Goal: Task Accomplishment & Management: Complete application form

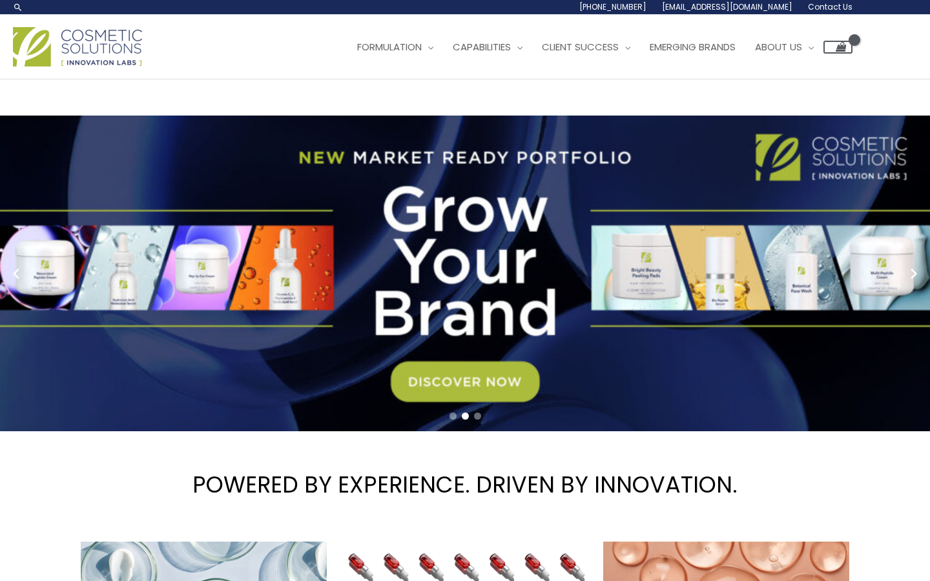
click at [0, 0] on span "Contact Us" at bounding box center [0, 0] width 0 height 0
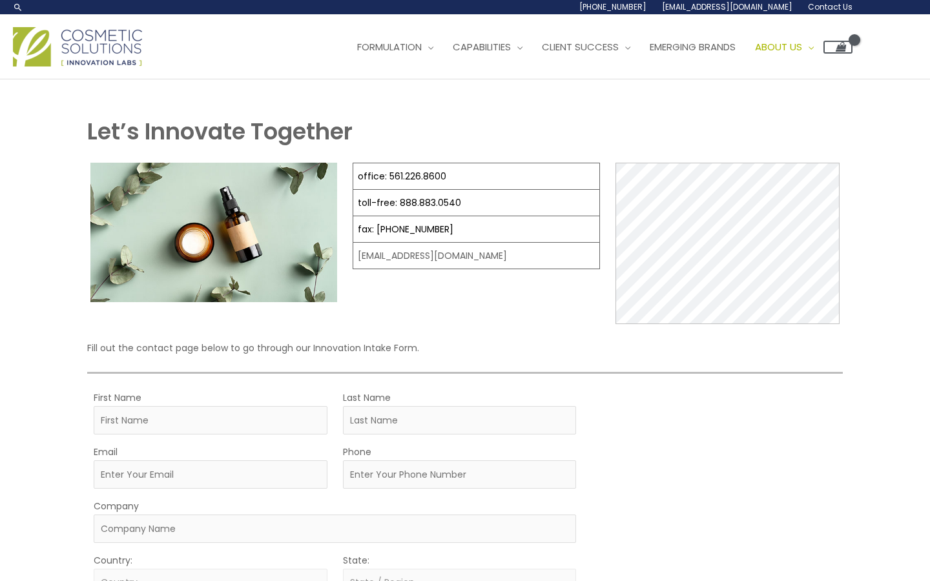
click at [0, 0] on span "Contact Us" at bounding box center [0, 0] width 0 height 0
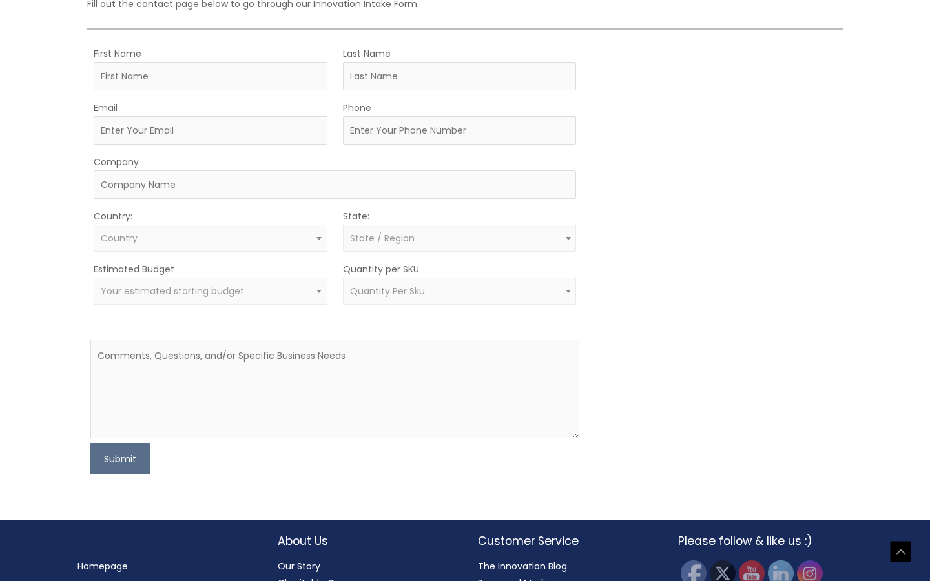
scroll to position [353, 0]
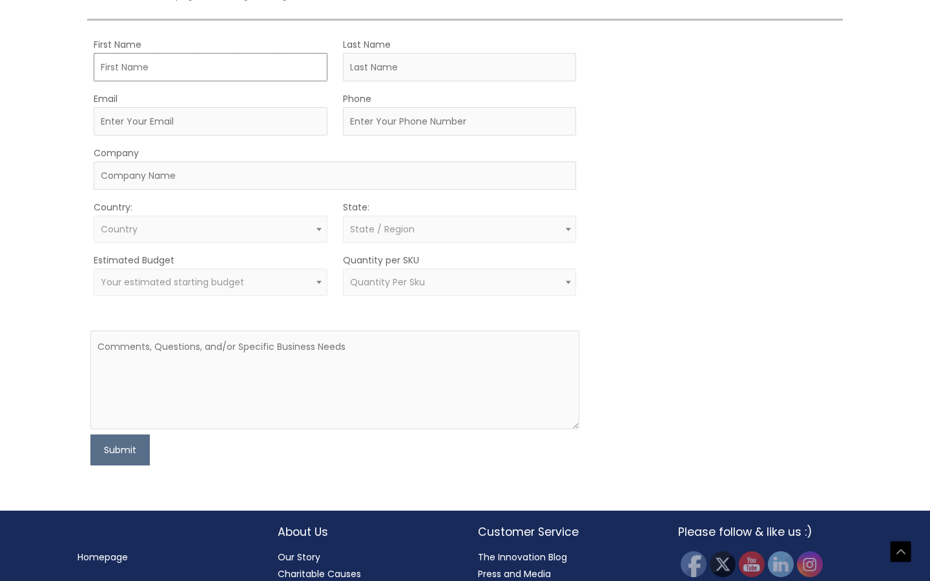
click at [189, 81] on input "First Name" at bounding box center [211, 67] width 234 height 28
type input "Rajkumar"
type input "Katkar"
type input "sales03@risanpharmachem.com"
type input "09967681489"
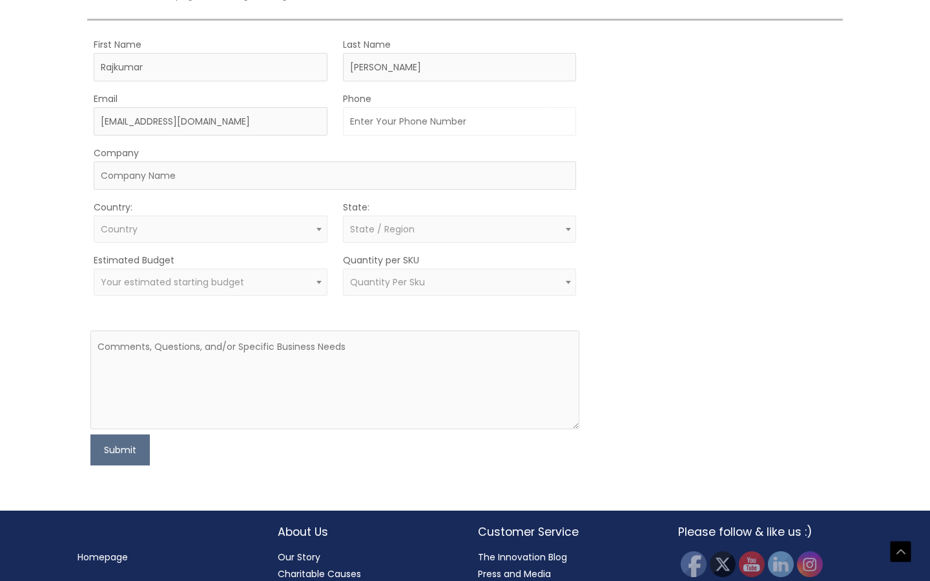
type input "https://risanpharmachem.com/"
select select "[GEOGRAPHIC_DATA]"
select select
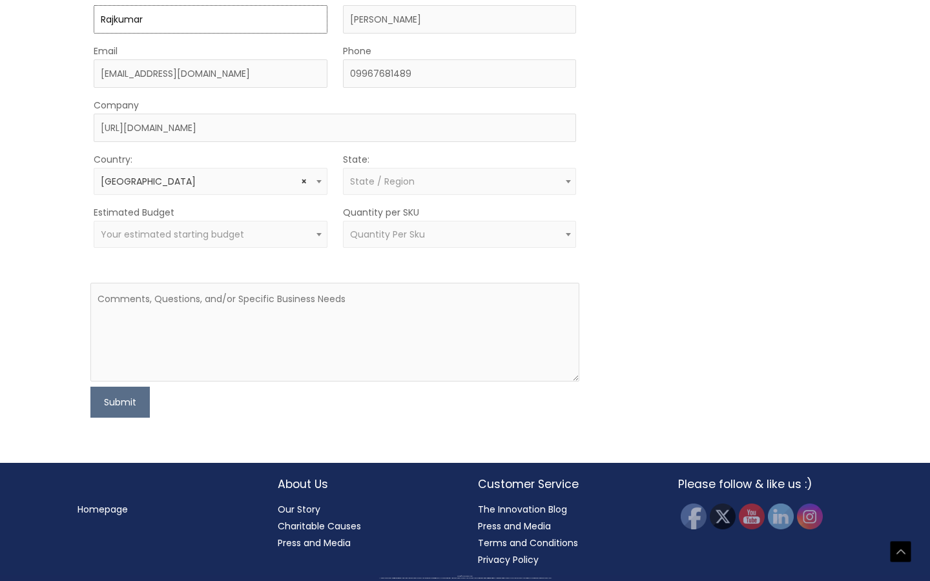
scroll to position [599, 0]
click at [417, 195] on span "State / Region" at bounding box center [460, 181] width 234 height 27
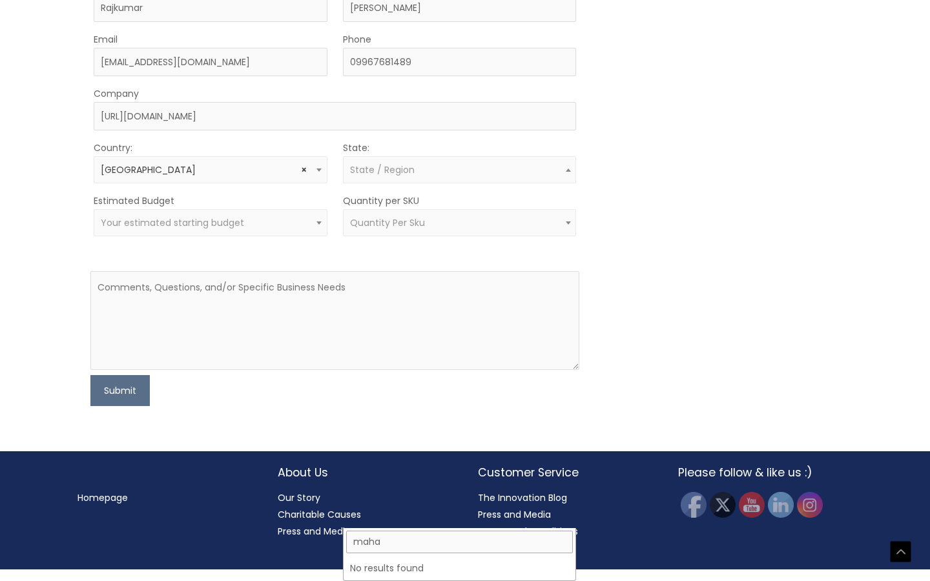
click at [393, 531] on input "maha" at bounding box center [459, 542] width 227 height 23
type input "m"
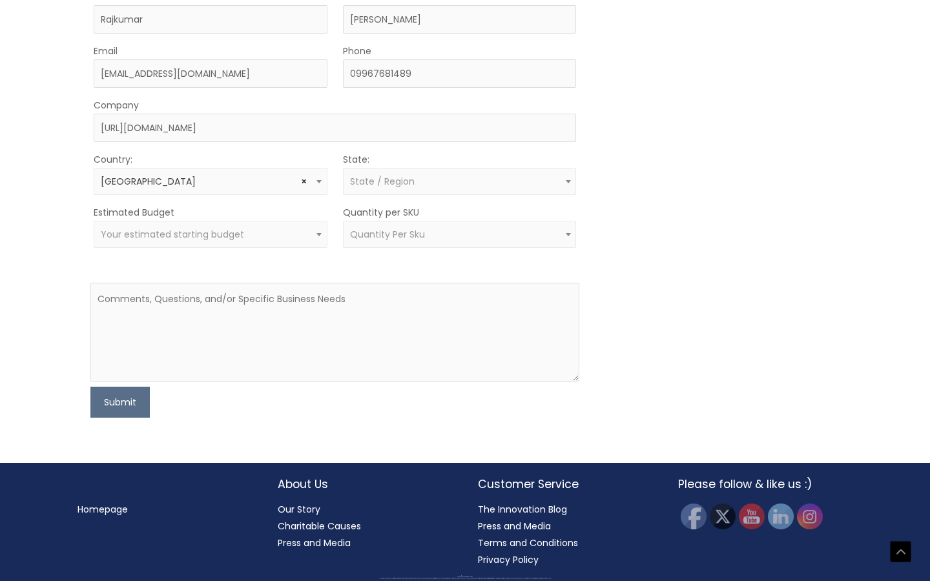
click at [754, 327] on div "MOQ TRIGGER STEP 2 TRIGGER" at bounding box center [717, 203] width 245 height 430
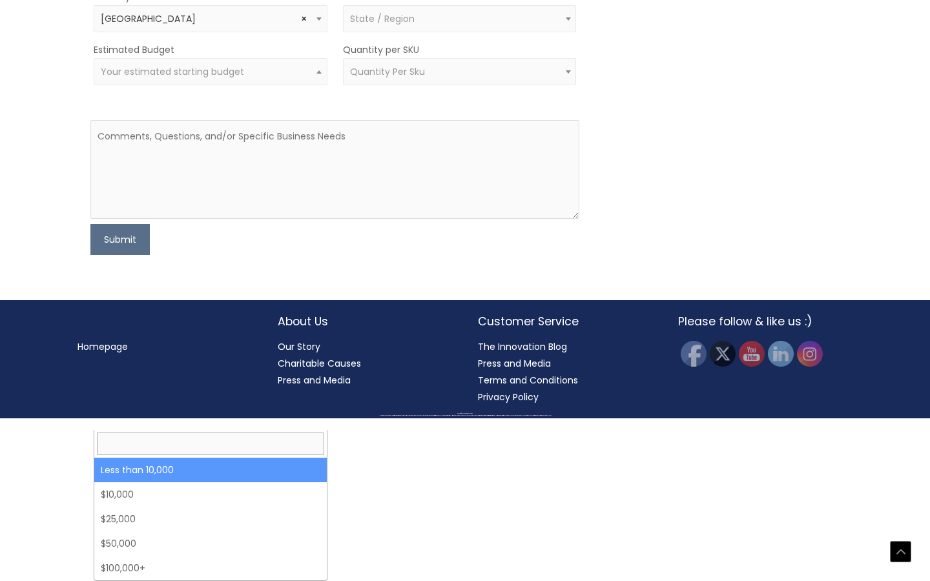
click at [303, 78] on span "Your estimated starting budget" at bounding box center [210, 72] width 219 height 12
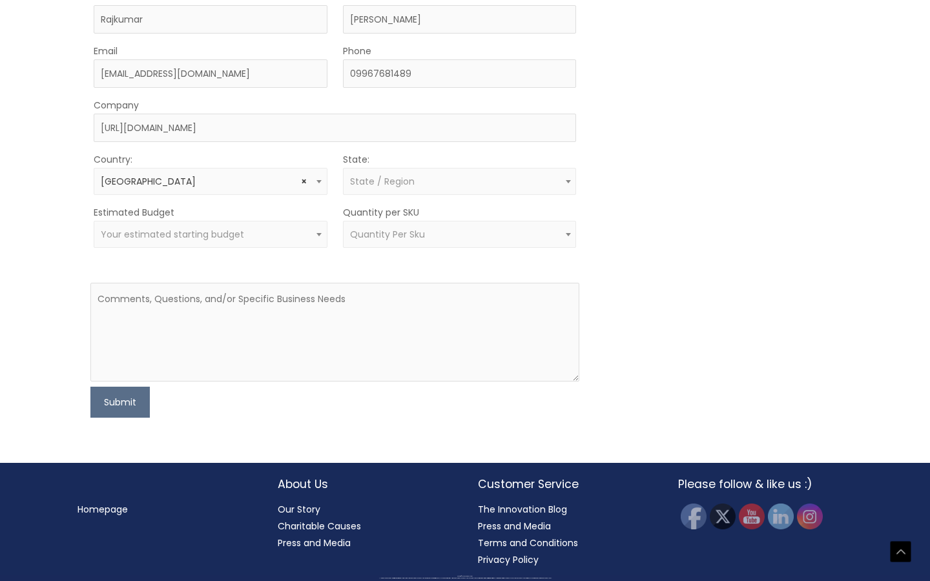
click at [410, 395] on form "First Name Rajkumar Last Name Katkar Email sales03@risanpharmachem.com Phone 09…" at bounding box center [335, 203] width 490 height 430
click at [328, 382] on textarea at bounding box center [335, 332] width 490 height 99
paste textarea "[EMAIL_ADDRESS][DOMAIN_NAME]"
type textarea "[EMAIL_ADDRESS][DOMAIN_NAME]"
click at [152, 382] on textarea at bounding box center [335, 332] width 490 height 99
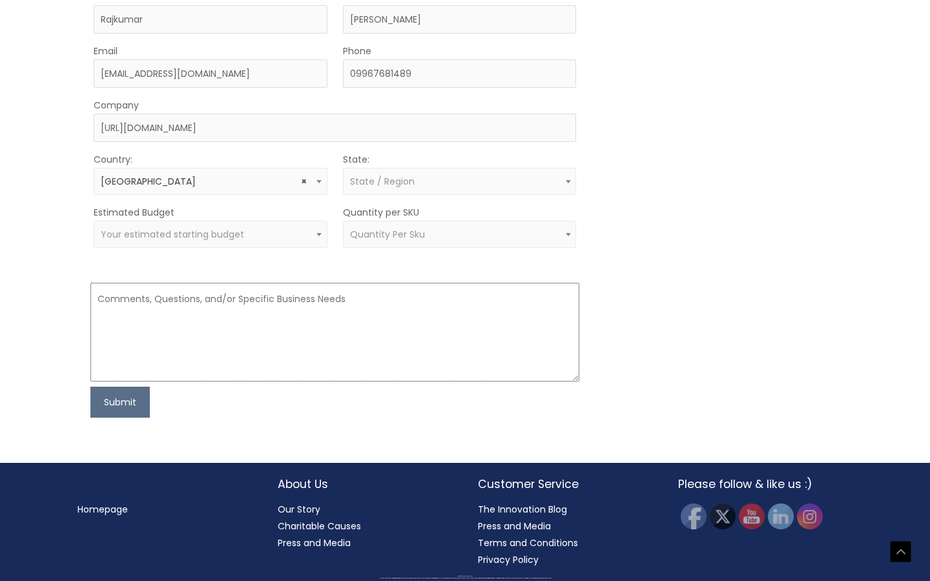
paste textarea "Dear Sir, We have received your inquiry for essential oils and carrier oils. We…"
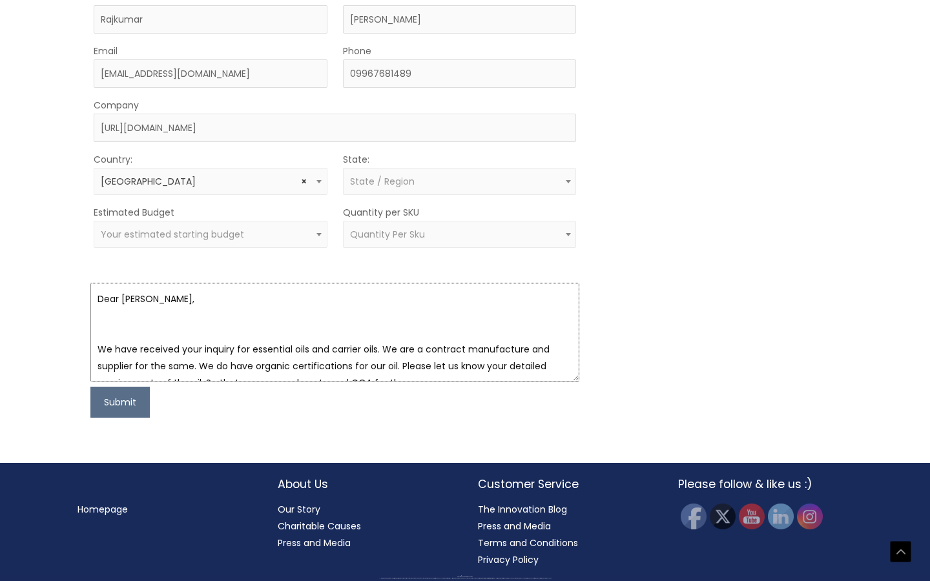
scroll to position [226, 0]
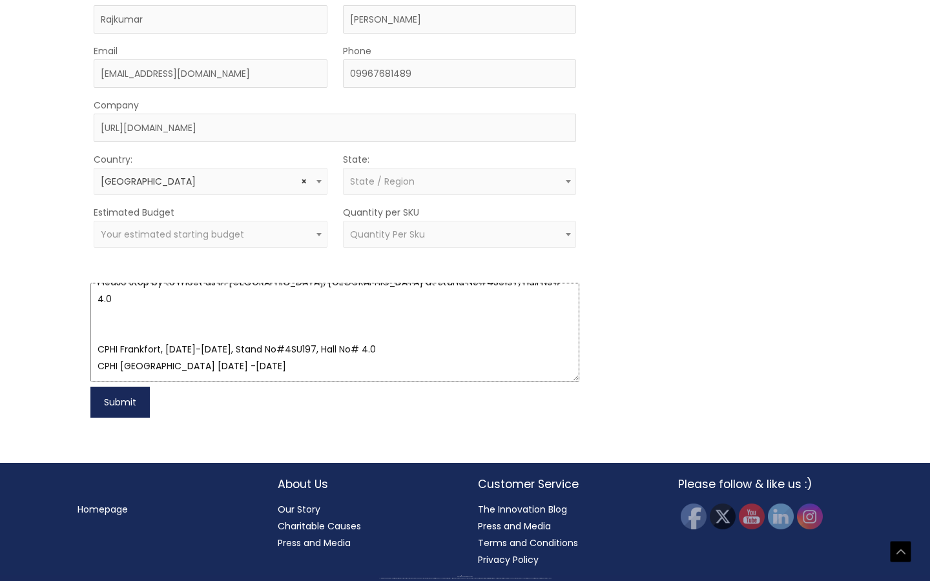
type textarea "Dear Sir, We have received your inquiry for essential oils and carrier oils. We…"
click at [116, 418] on button "Submit" at bounding box center [119, 402] width 59 height 31
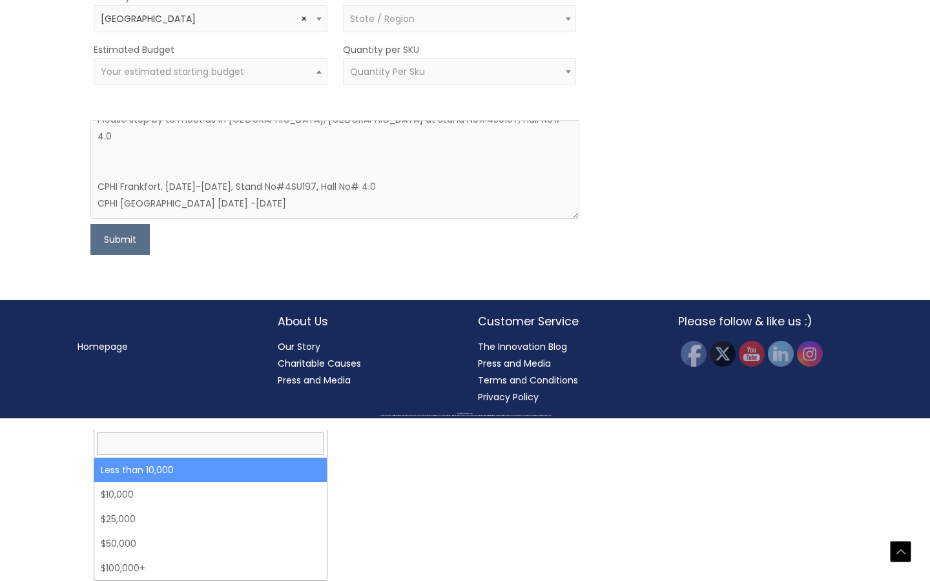
click at [165, 78] on span "Your estimated starting budget" at bounding box center [172, 71] width 143 height 13
select select "-10000"
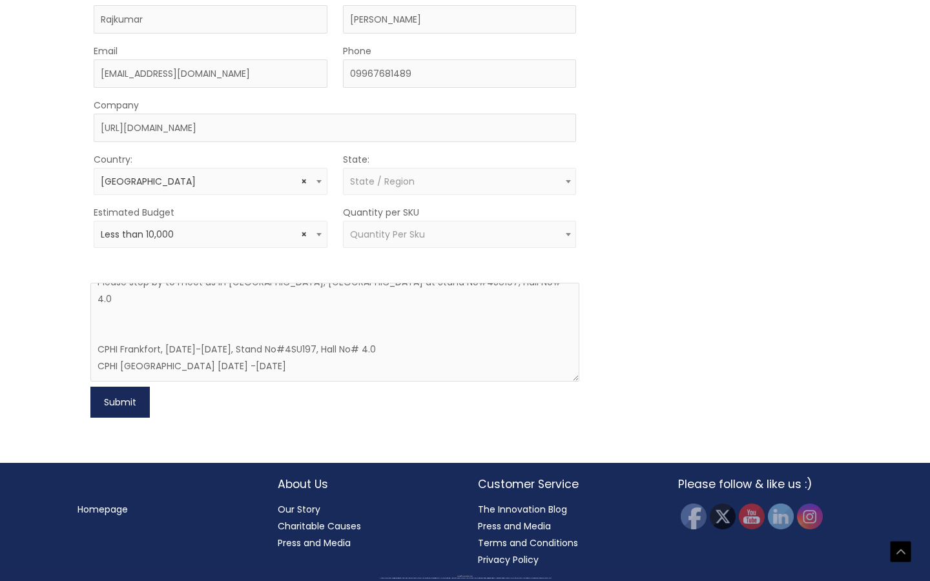
click at [112, 418] on button "Submit" at bounding box center [119, 402] width 59 height 31
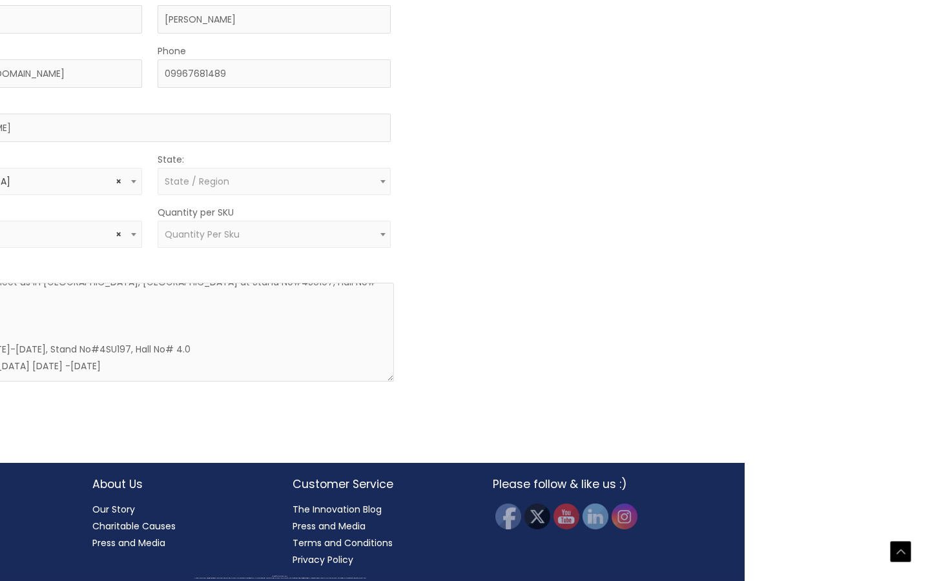
scroll to position [599, 187]
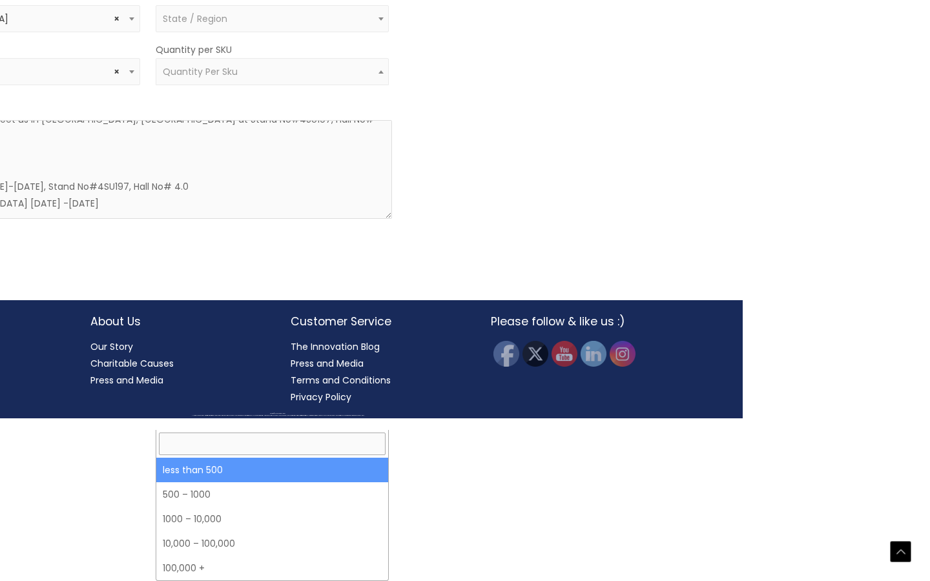
click at [299, 85] on span "Quantity Per Sku" at bounding box center [273, 71] width 234 height 27
select select "3"
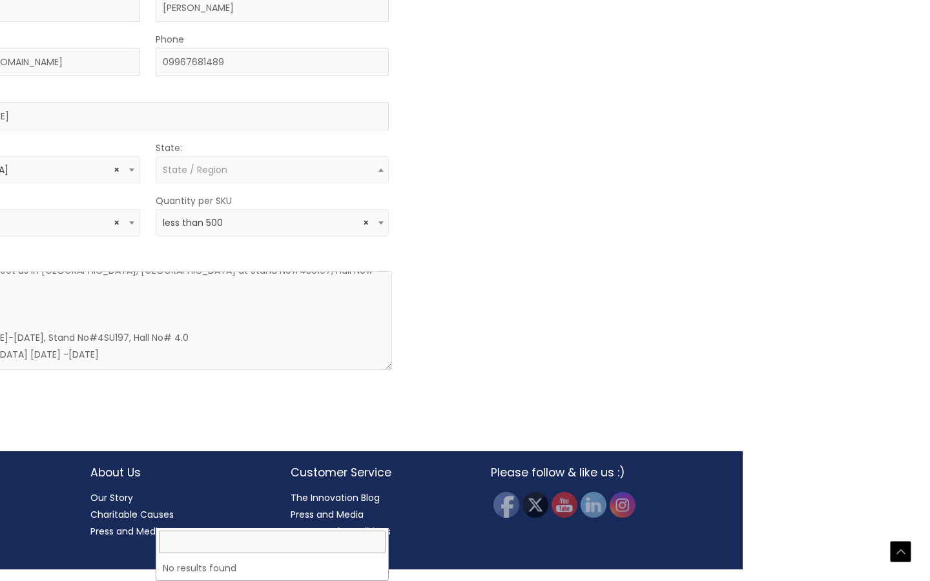
click at [273, 176] on span "State / Region" at bounding box center [272, 170] width 219 height 12
click at [254, 528] on span at bounding box center [272, 542] width 233 height 28
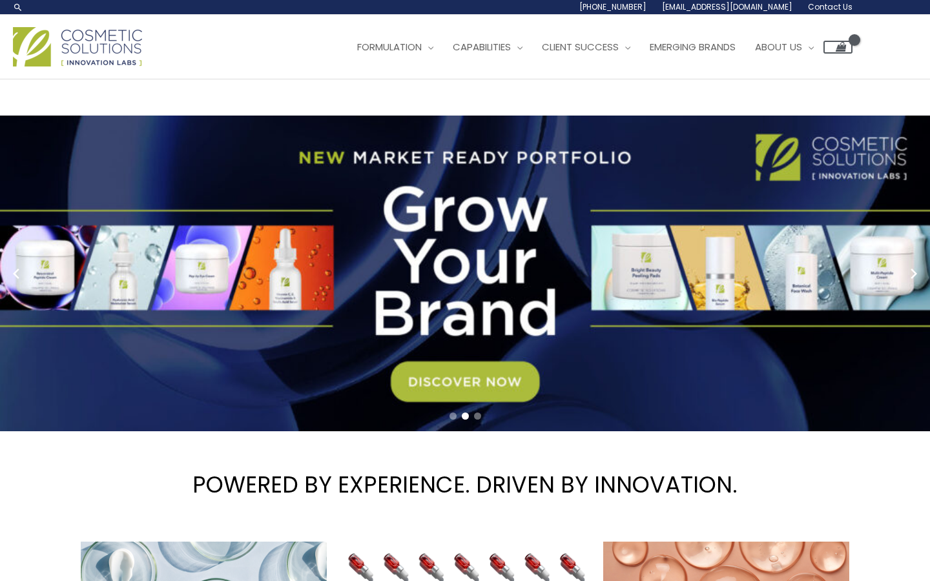
click at [0, 0] on span "Contact Us" at bounding box center [0, 0] width 0 height 0
